Goal: Task Accomplishment & Management: Use online tool/utility

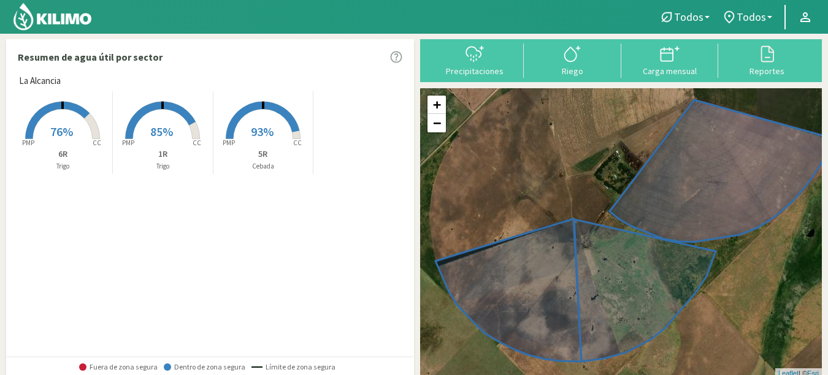
click at [277, 122] on rect at bounding box center [263, 140] width 98 height 98
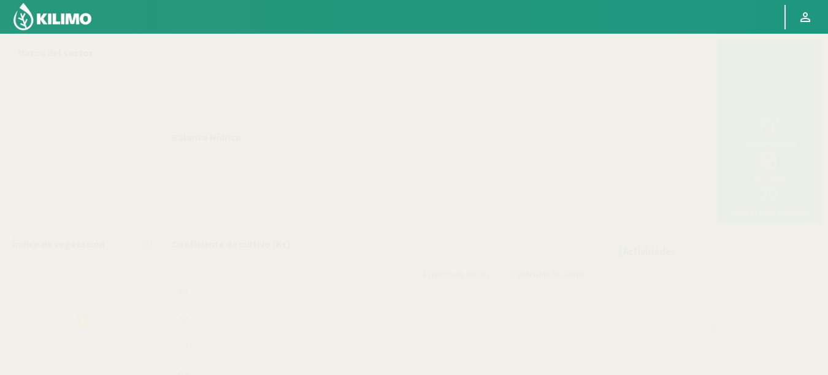
select select "1: Object"
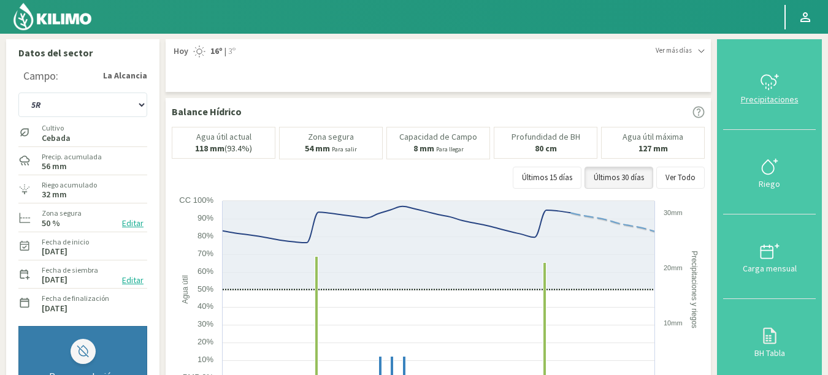
click at [773, 67] on button "Precipitaciones" at bounding box center [769, 87] width 93 height 85
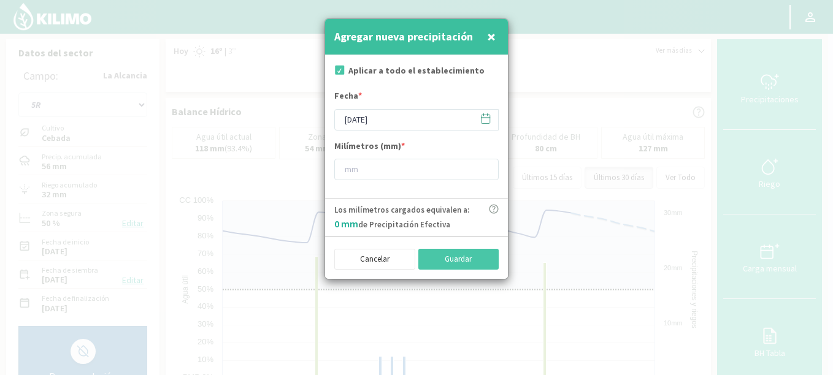
click at [498, 38] on button "×" at bounding box center [491, 37] width 15 height 25
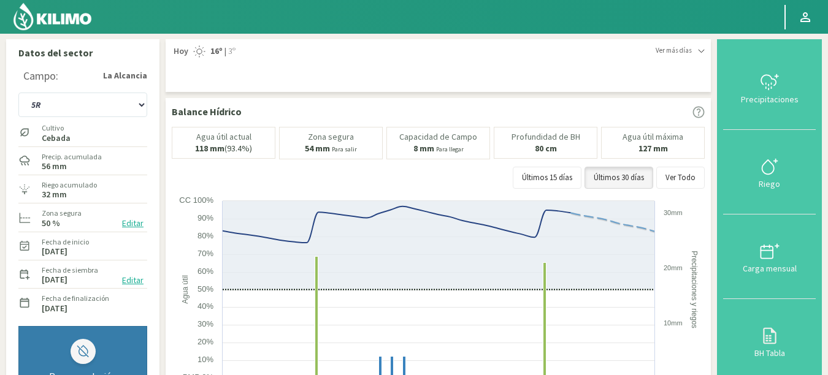
click at [37, 10] on img at bounding box center [52, 16] width 80 height 29
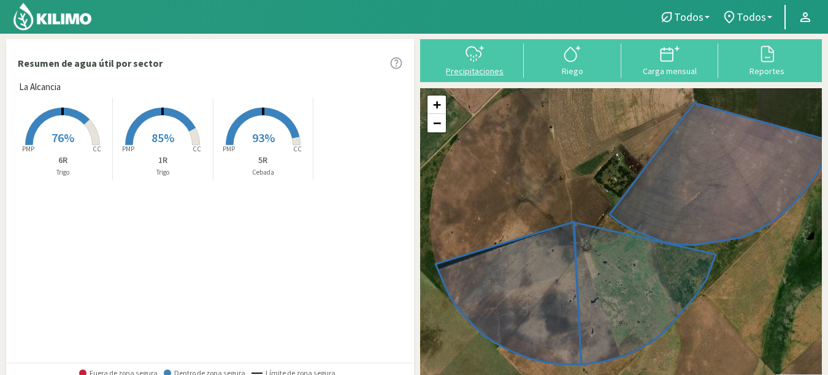
click at [477, 57] on icon at bounding box center [475, 54] width 20 height 20
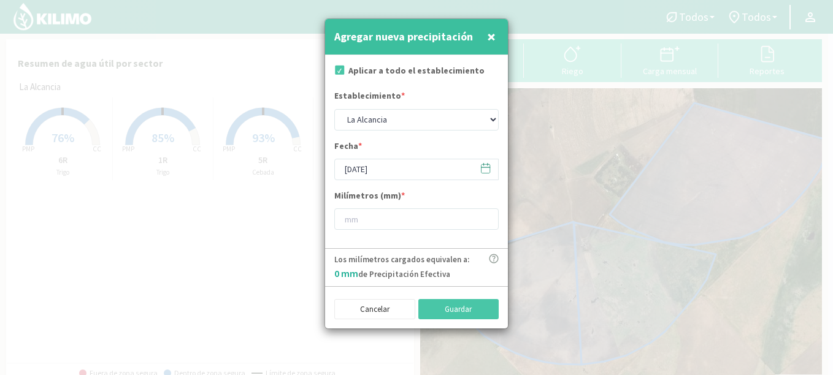
click at [484, 167] on icon at bounding box center [486, 169] width 12 height 12
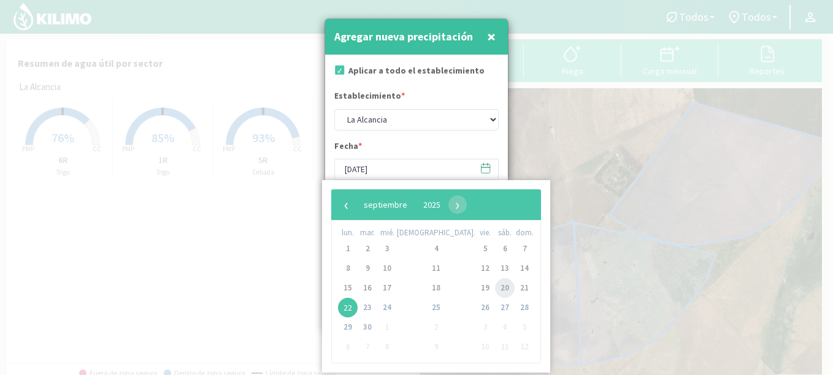
click at [495, 290] on span "20" at bounding box center [505, 289] width 20 height 20
type input "[DATE]"
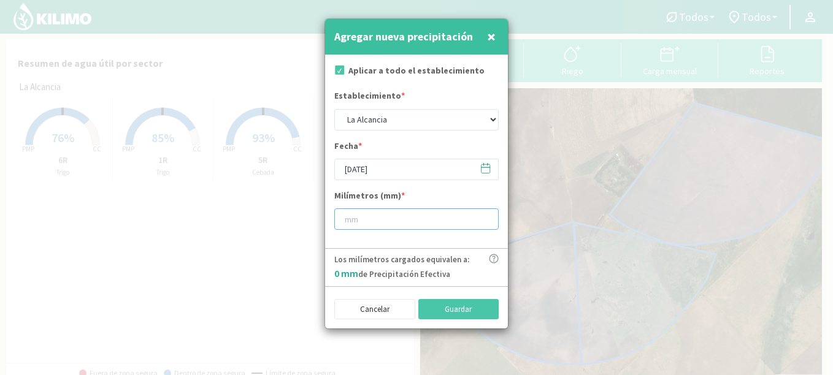
click at [411, 223] on input "number" at bounding box center [416, 219] width 164 height 21
type input "45"
click at [437, 307] on button "Guardar" at bounding box center [458, 309] width 81 height 21
type input "[DATE]"
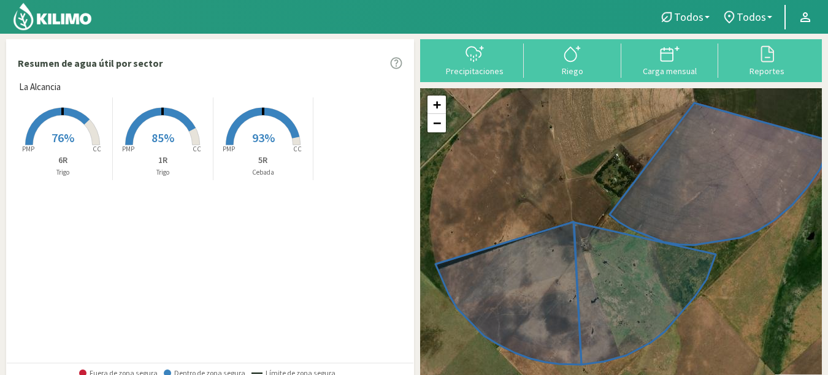
click at [83, 143] on rect at bounding box center [62, 147] width 98 height 98
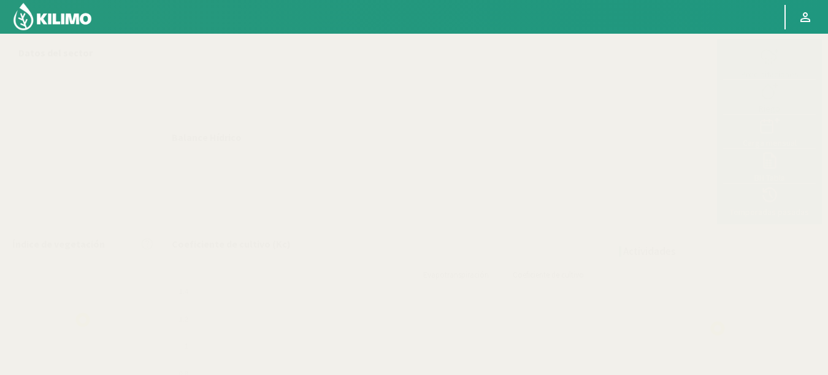
select select "2: Object"
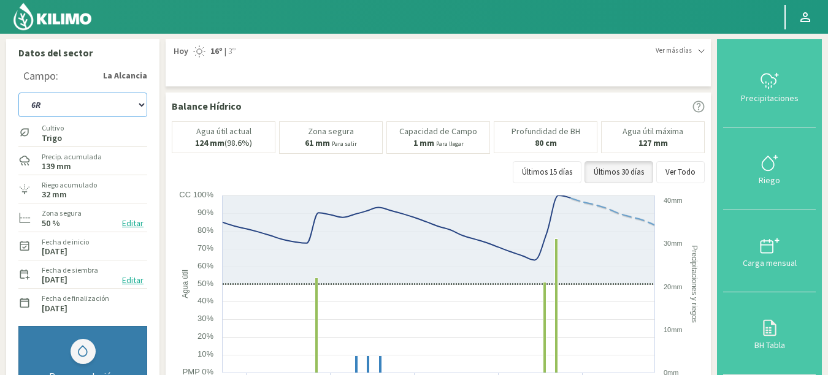
click at [101, 103] on select "1R 5R 6R" at bounding box center [82, 105] width 129 height 25
click at [47, 15] on img at bounding box center [52, 16] width 80 height 29
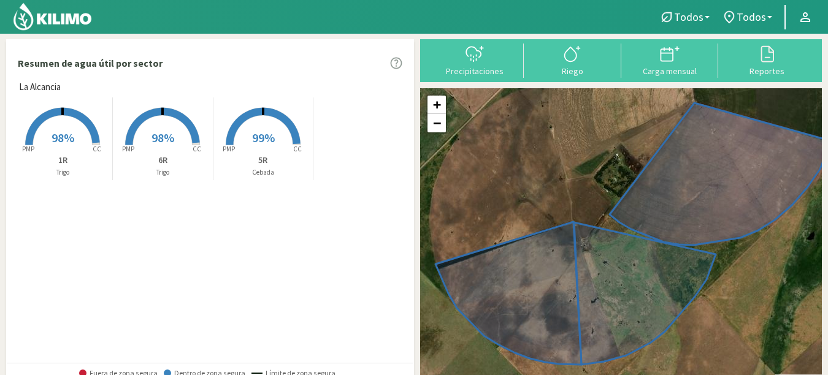
click at [157, 133] on span "98%" at bounding box center [163, 137] width 23 height 15
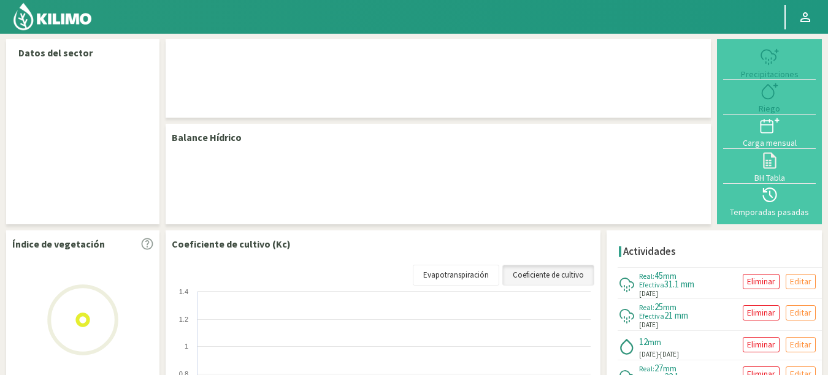
select select "2: Object"
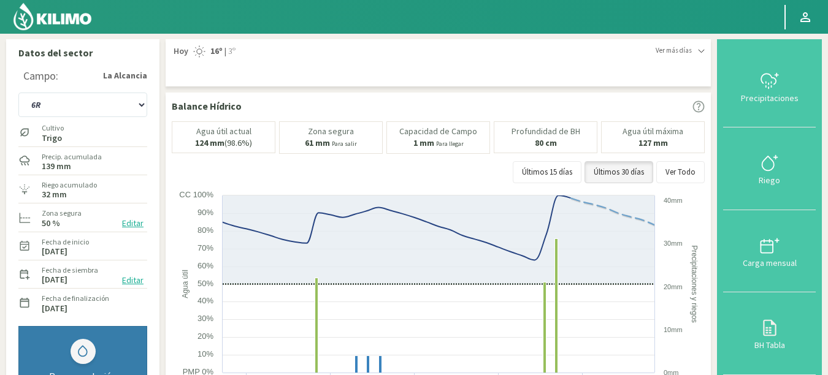
click at [56, 16] on img at bounding box center [52, 16] width 80 height 29
